Goal: Transaction & Acquisition: Purchase product/service

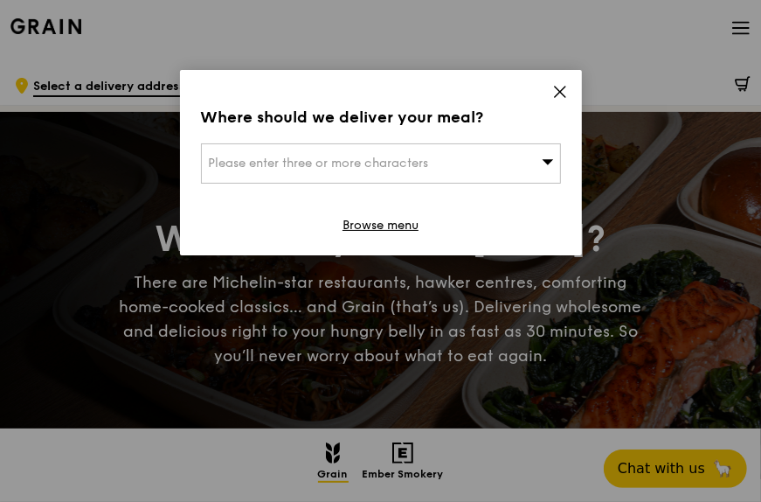
click at [558, 89] on icon at bounding box center [560, 92] width 10 height 10
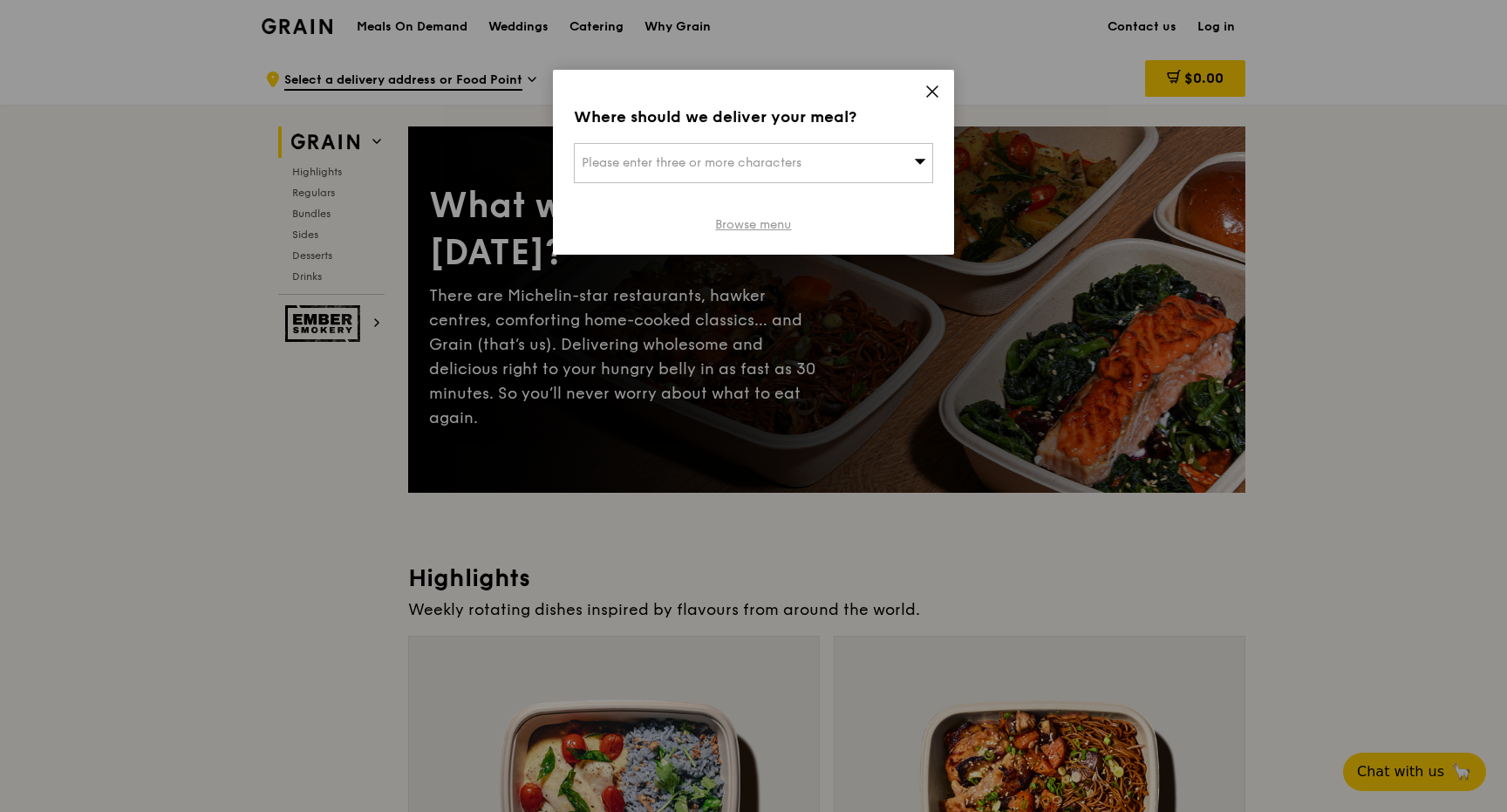
click at [753, 226] on link "Browse menu" at bounding box center [754, 224] width 76 height 17
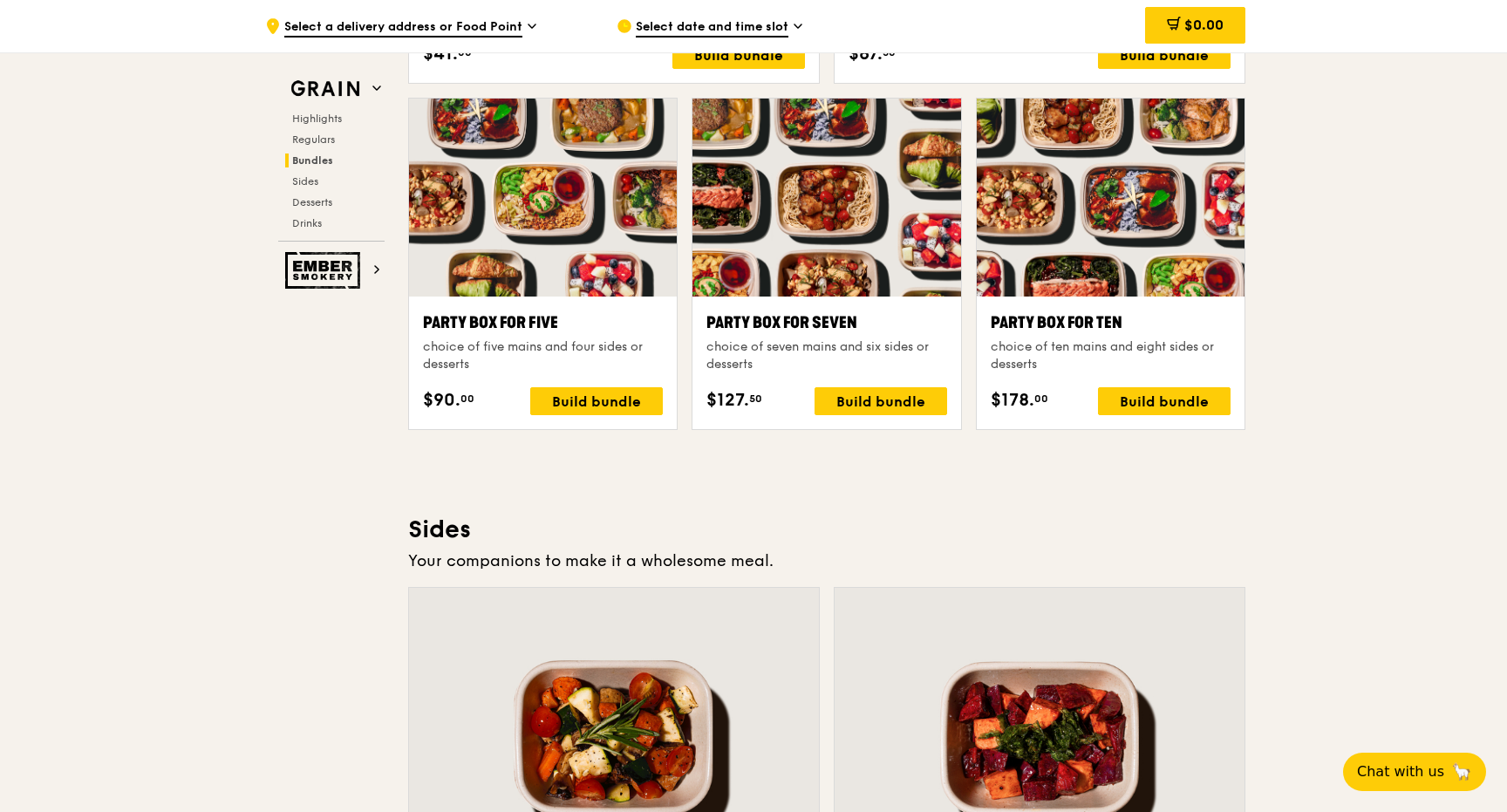
scroll to position [3225, 0]
